Goal: Find specific fact: Find specific fact

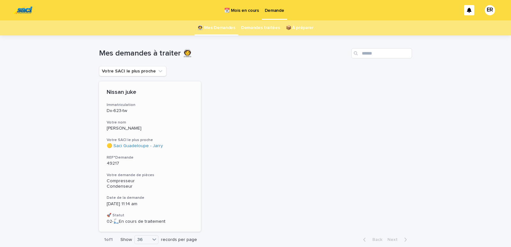
click at [131, 123] on h3 "Votre nom" at bounding box center [150, 122] width 87 height 5
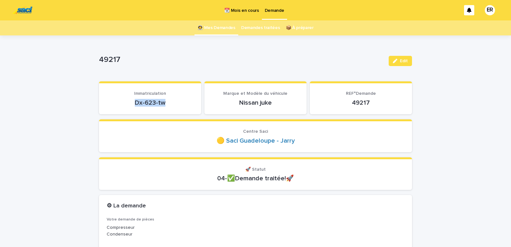
drag, startPoint x: 127, startPoint y: 102, endPoint x: 167, endPoint y: 102, distance: 39.6
click at [167, 102] on p "Dx-623-tw" at bounding box center [150, 103] width 87 height 8
copy p "Dx-623-tw"
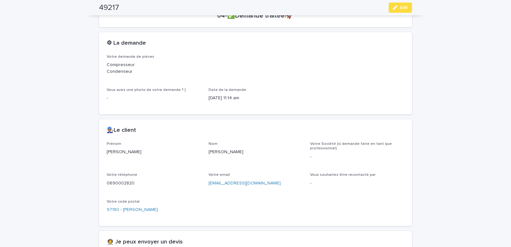
scroll to position [272, 0]
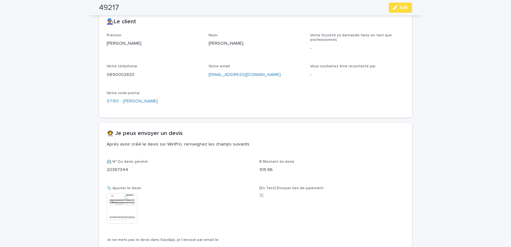
click at [120, 208] on img at bounding box center [122, 208] width 31 height 31
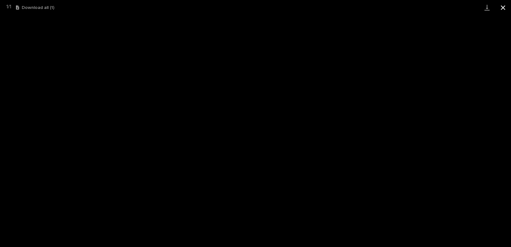
click at [501, 7] on button "Close gallery" at bounding box center [503, 7] width 16 height 15
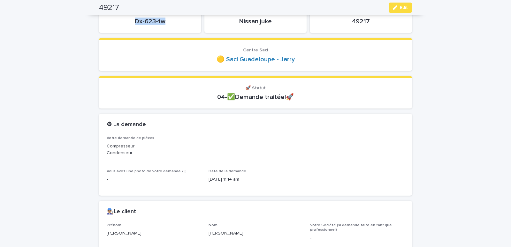
scroll to position [0, 0]
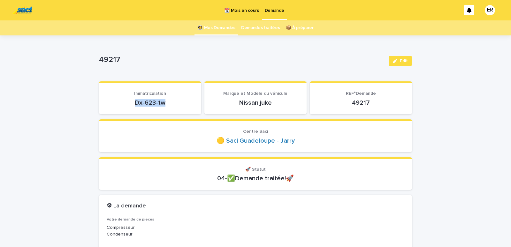
click at [213, 24] on link "👩‍🚀 Mes Demandes" at bounding box center [217, 27] width 38 height 15
